Goal: Task Accomplishment & Management: Manage account settings

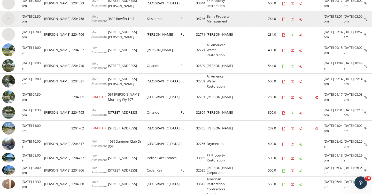
scroll to position [177, 0]
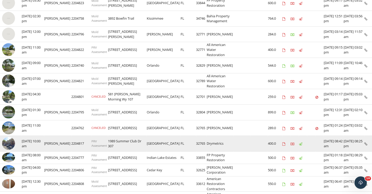
click at [10, 142] on img at bounding box center [8, 143] width 13 height 13
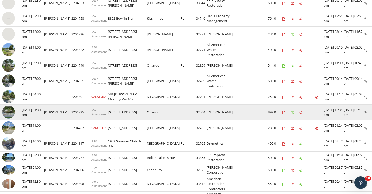
click at [12, 108] on img at bounding box center [8, 112] width 13 height 13
click at [11, 109] on img at bounding box center [8, 112] width 13 height 13
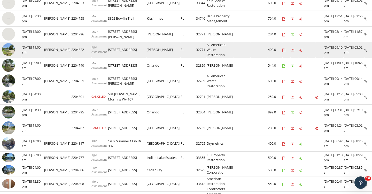
click at [12, 49] on img at bounding box center [8, 49] width 13 height 13
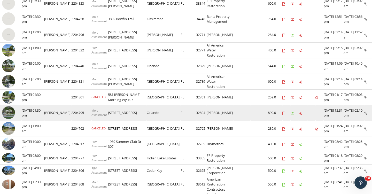
scroll to position [177, 0]
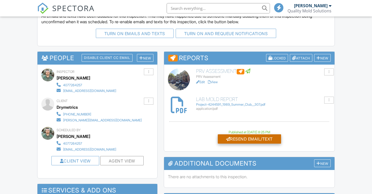
click at [238, 137] on div "Resend Email/Text" at bounding box center [249, 138] width 63 height 9
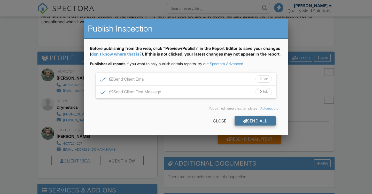
click at [250, 125] on div "Send All" at bounding box center [254, 120] width 41 height 9
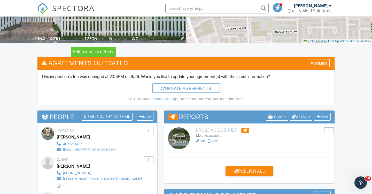
scroll to position [94, 0]
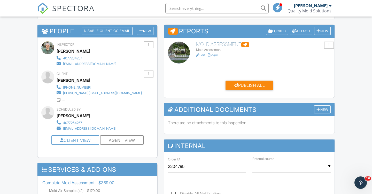
scroll to position [168, 0]
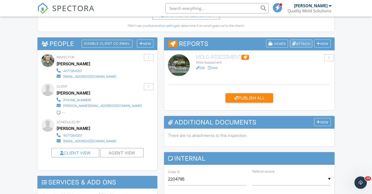
click at [300, 42] on div "Attach" at bounding box center [301, 43] width 22 height 8
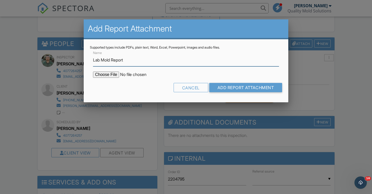
type input "Lab Mold Report"
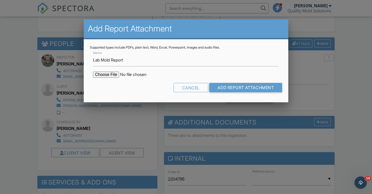
click at [108, 74] on input "file" at bounding box center [137, 74] width 88 height 6
type input "C:\fakepath\Project-4245527_2632 Ardsley Dr.pdf"
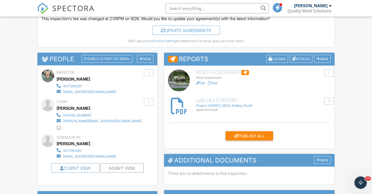
click at [202, 81] on link "Edit" at bounding box center [200, 83] width 9 height 4
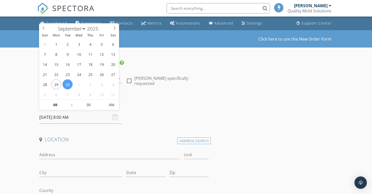
click at [74, 116] on input "[DATE] 8:00 AM" at bounding box center [80, 117] width 83 height 13
type input "09"
type input "[DATE] 9:00 AM"
click at [70, 103] on span at bounding box center [69, 102] width 4 height 5
type input "10"
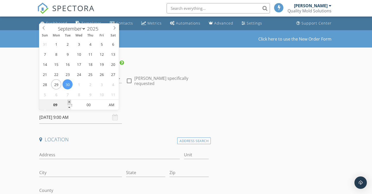
type input "[DATE] 10:00 AM"
click at [70, 103] on span at bounding box center [69, 102] width 4 height 5
type input "11"
type input "[DATE] 11:00 AM"
click at [70, 103] on span at bounding box center [69, 102] width 4 height 5
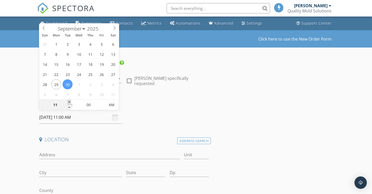
type input "12"
type input "[DATE] 12:00 PM"
click at [70, 103] on span at bounding box center [69, 102] width 4 height 5
type input "01"
type input "[DATE] 1:00 PM"
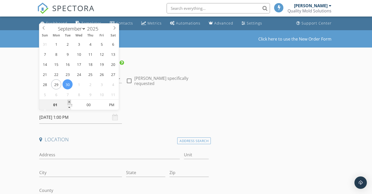
click at [70, 103] on span at bounding box center [69, 102] width 4 height 5
type input "02"
type input "09/30/2025 2:00 PM"
click at [70, 103] on span at bounding box center [69, 102] width 4 height 5
type input "03"
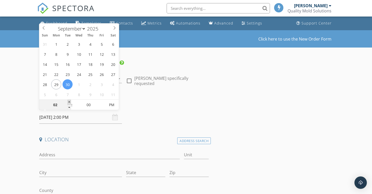
type input "09/30/2025 3:00 PM"
click at [70, 103] on span at bounding box center [69, 102] width 4 height 5
type input "04"
type input "09/30/2025 4:00 PM"
click at [70, 103] on span at bounding box center [69, 102] width 4 height 5
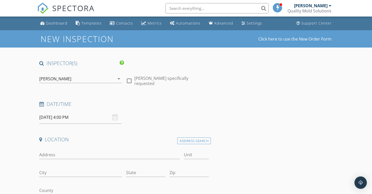
click at [176, 113] on div "Date/Time 09/30/2025 4:00 PM" at bounding box center [123, 112] width 173 height 23
click at [194, 140] on div "Address Search" at bounding box center [194, 140] width 34 height 7
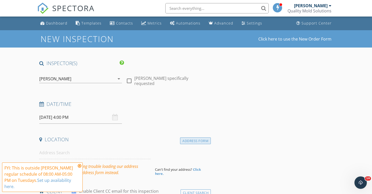
click at [191, 139] on div "Address Form" at bounding box center [195, 140] width 31 height 7
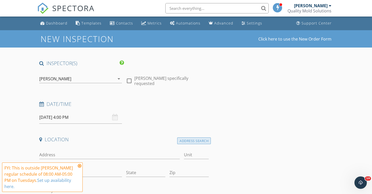
click at [191, 139] on div "Address Search" at bounding box center [194, 140] width 34 height 7
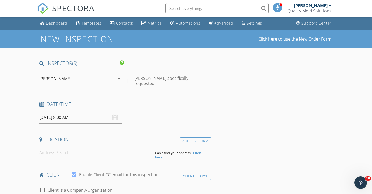
click at [64, 117] on input "[DATE] 8:00 AM" at bounding box center [80, 117] width 83 height 13
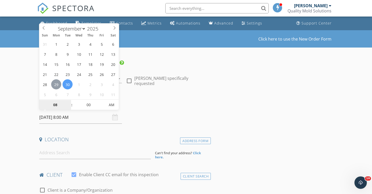
type input "09/29/2025 8:00 AM"
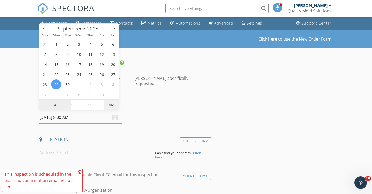
type input "04"
type input "09/29/2025 4:00 PM"
click at [115, 104] on span "AM" at bounding box center [111, 105] width 14 height 10
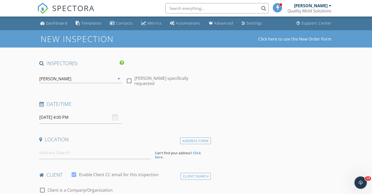
click at [153, 106] on h4 "Date/Time" at bounding box center [123, 104] width 169 height 7
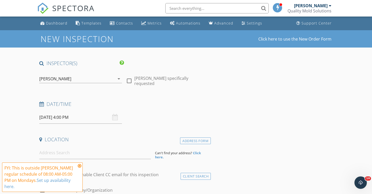
scroll to position [21, 0]
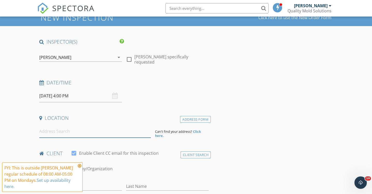
click at [79, 134] on input at bounding box center [94, 131] width 111 height 13
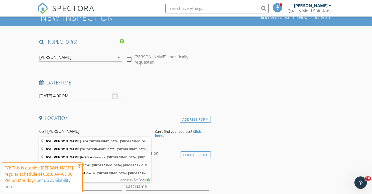
type input "651 Regina Cir, Oakland, FL, USA"
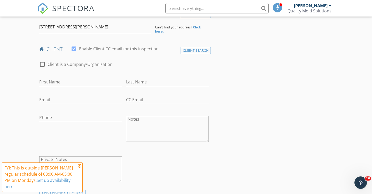
scroll to position [127, 0]
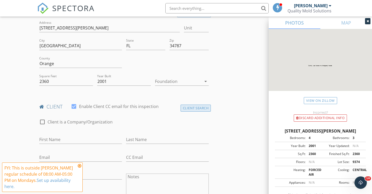
click at [190, 105] on div "Client Search" at bounding box center [195, 108] width 30 height 7
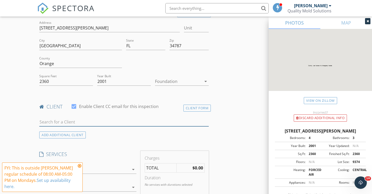
click at [114, 119] on input "text" at bounding box center [123, 122] width 169 height 9
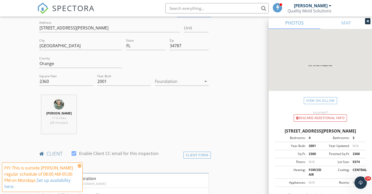
scroll to position [165, 0]
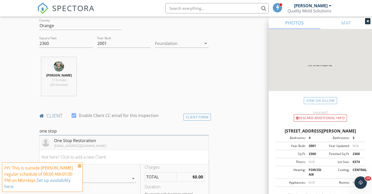
type input "one stop"
click at [77, 144] on div "[EMAIL_ADDRESS][DOMAIN_NAME]" at bounding box center [80, 146] width 52 height 4
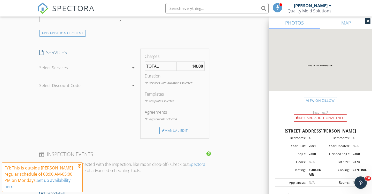
scroll to position [393, 0]
click at [171, 127] on div "Manual Edit" at bounding box center [174, 128] width 31 height 7
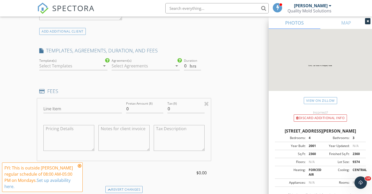
click at [86, 65] on div at bounding box center [69, 66] width 61 height 8
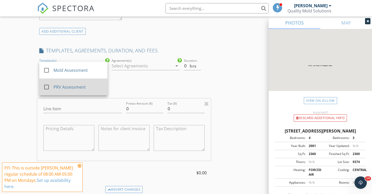
click at [47, 85] on div at bounding box center [46, 87] width 9 height 9
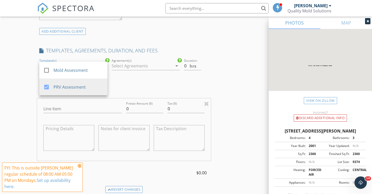
click at [138, 44] on div "INSPECTOR(S) check_box Dillon Fralix PRIMARY Dillon Fralix arrow_drop_down chec…" at bounding box center [123, 103] width 173 height 872
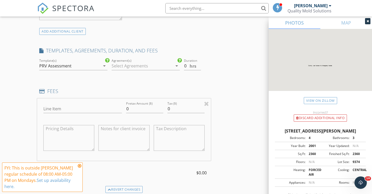
click at [138, 65] on div at bounding box center [141, 66] width 61 height 8
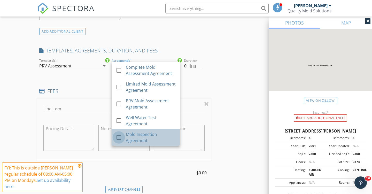
click at [118, 136] on div at bounding box center [118, 137] width 9 height 9
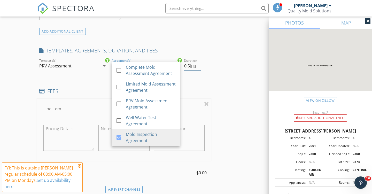
click at [198, 64] on input "0.5" at bounding box center [192, 66] width 17 height 9
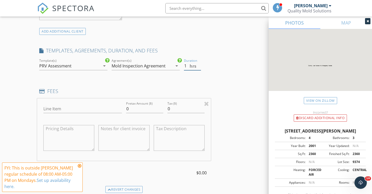
click at [198, 64] on input "1" at bounding box center [192, 66] width 17 height 9
type input "0.5"
click at [198, 67] on input "0.5" at bounding box center [192, 66] width 17 height 9
type input "PRV Assessment"
type input "4"
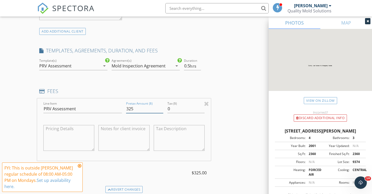
type input "325"
click at [120, 131] on textarea at bounding box center [123, 138] width 51 height 26
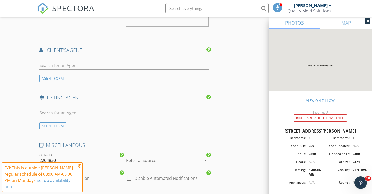
scroll to position [716, 0]
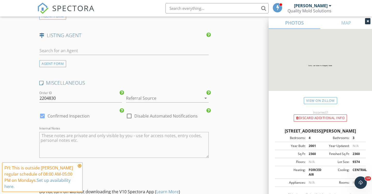
type textarea "Includes inspection and testing"
click at [130, 114] on div at bounding box center [129, 115] width 9 height 9
checkbox input "true"
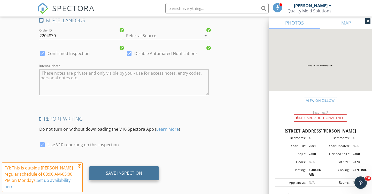
scroll to position [778, 0]
click at [130, 171] on div "Save Inspection" at bounding box center [124, 173] width 36 height 5
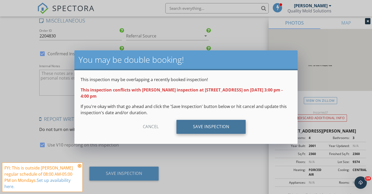
click at [212, 126] on div "Save Inspection" at bounding box center [210, 127] width 69 height 14
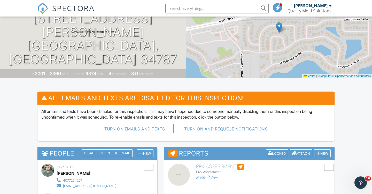
scroll to position [62, 0]
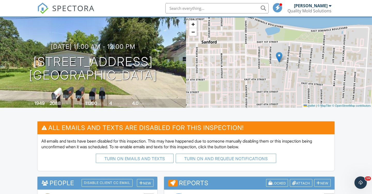
scroll to position [36, 0]
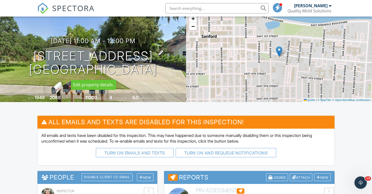
click at [127, 59] on h1 "613 E 2nd St Sanford, FL 32771" at bounding box center [93, 62] width 128 height 27
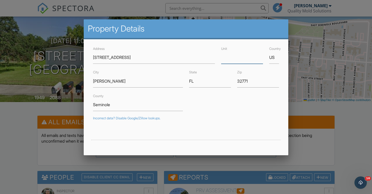
click at [231, 61] on input "Unit" at bounding box center [242, 57] width 42 height 13
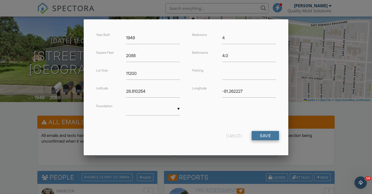
scroll to position [122, 0]
type input "103"
click at [262, 136] on input "Save" at bounding box center [264, 135] width 27 height 9
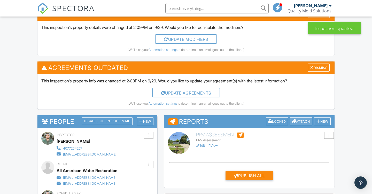
click at [299, 118] on div "Attach" at bounding box center [301, 121] width 22 height 8
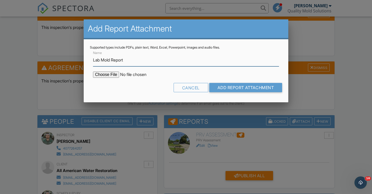
type input "Lab Mold Report"
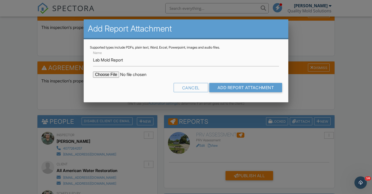
click at [110, 75] on input "file" at bounding box center [137, 74] width 88 height 6
type input "C:\fakepath\Project-4246471_613 E 2nd St #103.pdf"
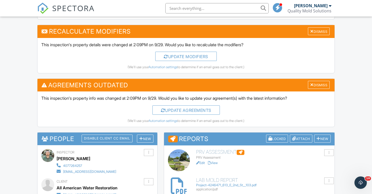
scroll to position [245, 0]
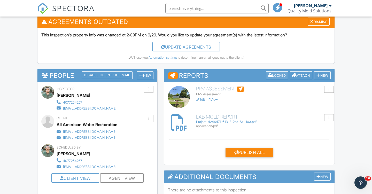
click at [271, 73] on div "Locked" at bounding box center [277, 75] width 22 height 8
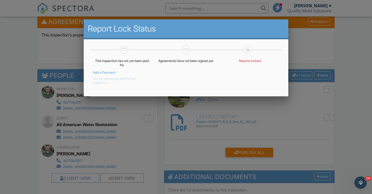
click at [125, 79] on button "Do not require payment for this inspection." at bounding box center [118, 80] width 50 height 10
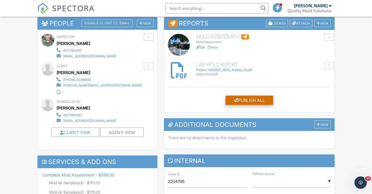
scroll to position [209, 0]
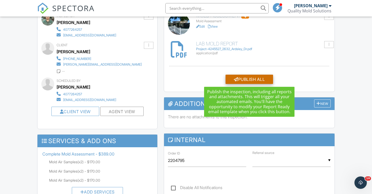
click at [242, 79] on div "Publish All" at bounding box center [248, 79] width 47 height 9
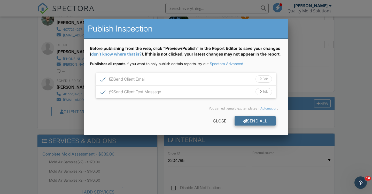
click at [253, 125] on div "Send All" at bounding box center [254, 120] width 41 height 9
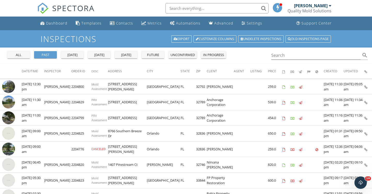
click at [98, 54] on div "today" at bounding box center [99, 54] width 19 height 5
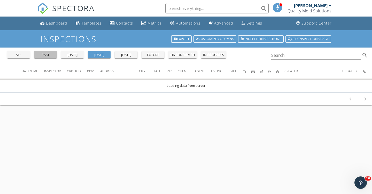
click at [49, 55] on div "past" at bounding box center [45, 54] width 19 height 5
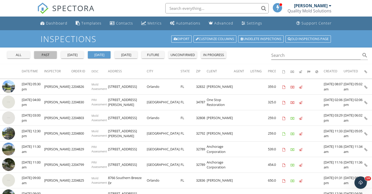
click at [48, 55] on div "past" at bounding box center [45, 54] width 19 height 5
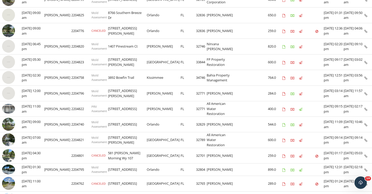
scroll to position [118, 0]
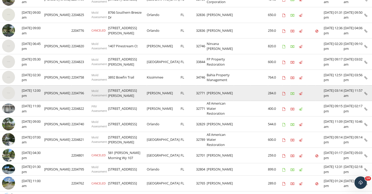
click at [11, 91] on img at bounding box center [8, 92] width 13 height 13
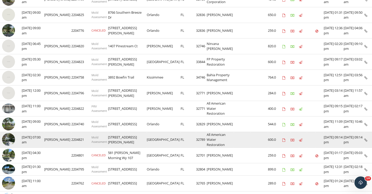
click at [11, 137] on img at bounding box center [8, 139] width 13 height 13
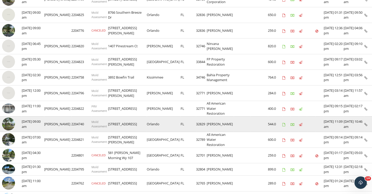
click at [10, 123] on img at bounding box center [8, 123] width 13 height 13
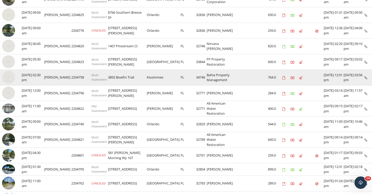
click at [7, 76] on img at bounding box center [8, 77] width 13 height 13
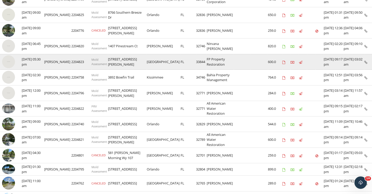
click at [10, 62] on img at bounding box center [8, 61] width 13 height 13
